Goal: Transaction & Acquisition: Purchase product/service

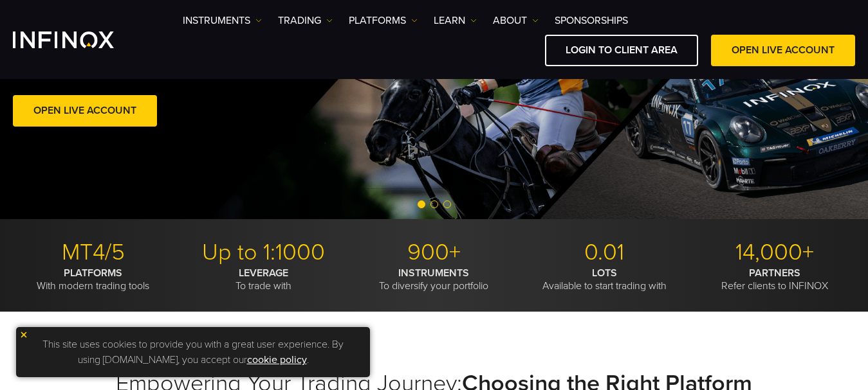
scroll to position [98, 0]
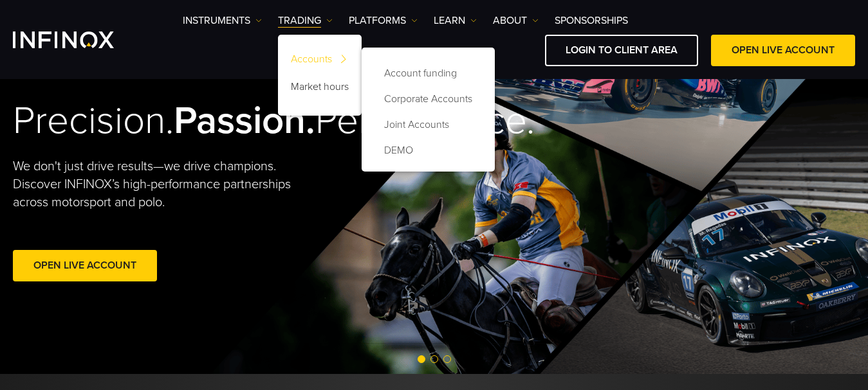
scroll to position [98, 0]
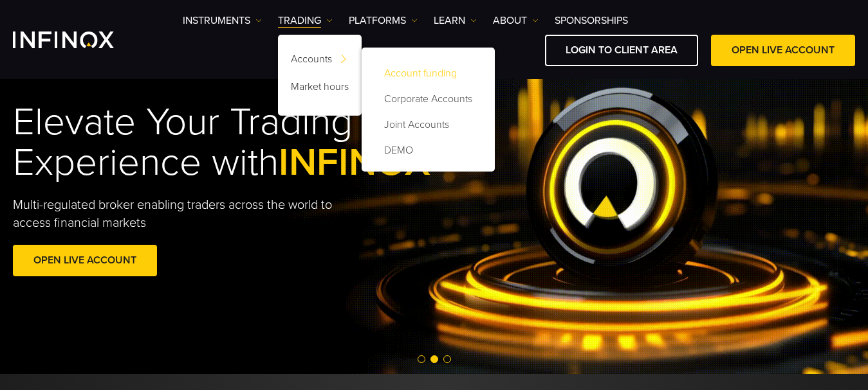
click at [395, 70] on link "Account funding" at bounding box center [427, 73] width 107 height 26
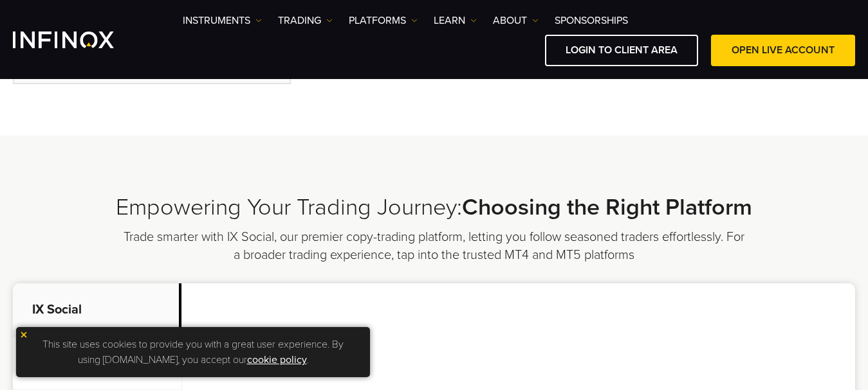
select select "***"
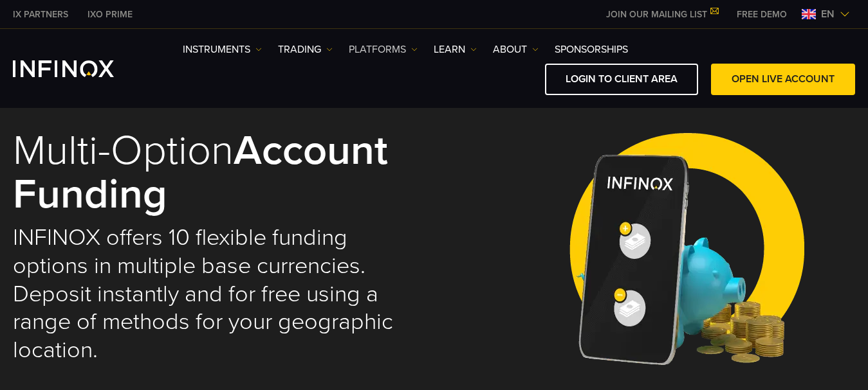
click at [406, 48] on link "PLATFORMS" at bounding box center [383, 49] width 69 height 15
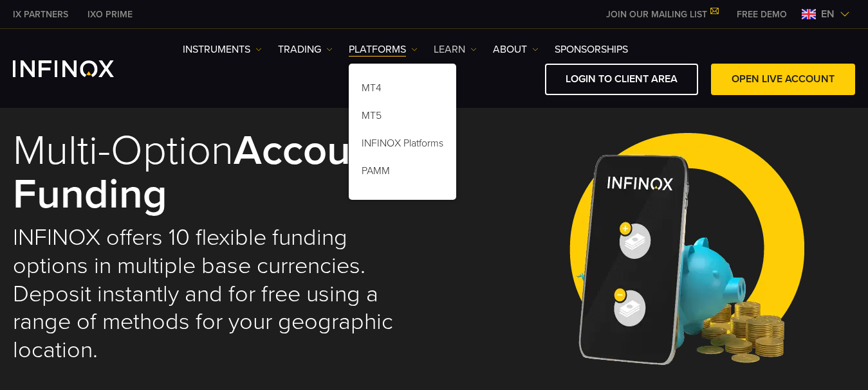
click at [451, 50] on link "Learn" at bounding box center [454, 49] width 43 height 15
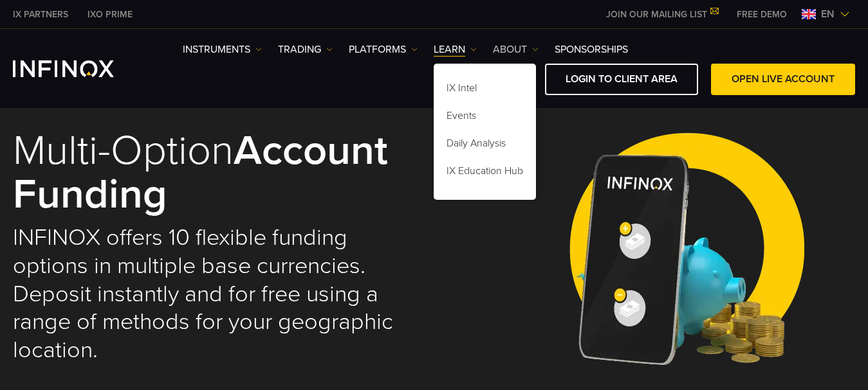
click at [518, 44] on link "ABOUT" at bounding box center [516, 49] width 46 height 15
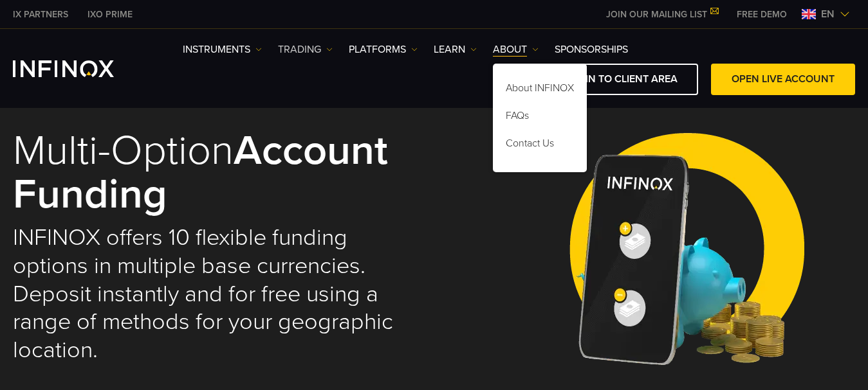
click at [308, 48] on link "TRADING" at bounding box center [305, 49] width 55 height 15
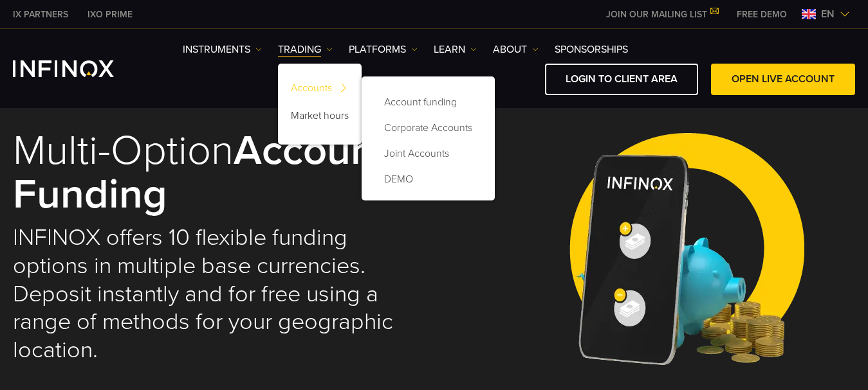
click at [322, 84] on link "Accounts" at bounding box center [320, 91] width 84 height 28
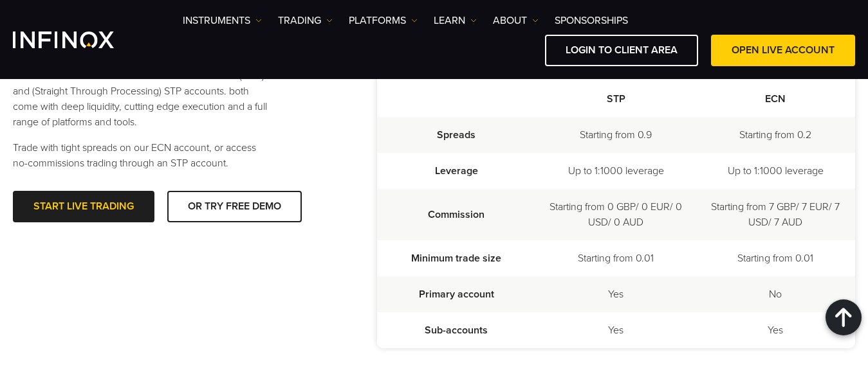
scroll to position [757, 0]
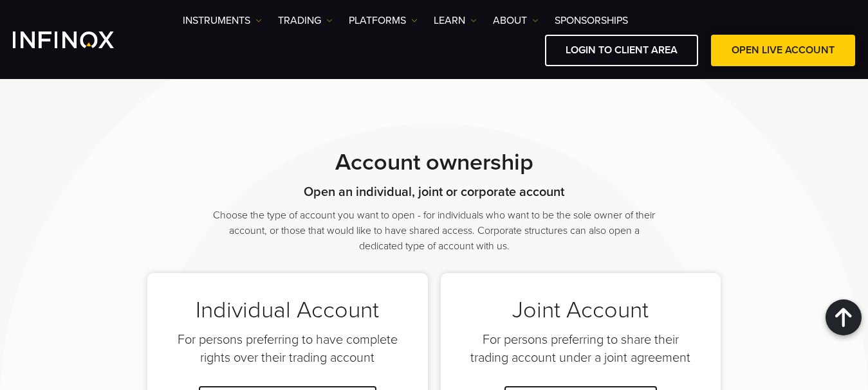
click at [796, 47] on link "OPEN LIVE ACCOUNT" at bounding box center [783, 51] width 144 height 32
